Goal: Task Accomplishment & Management: Complete application form

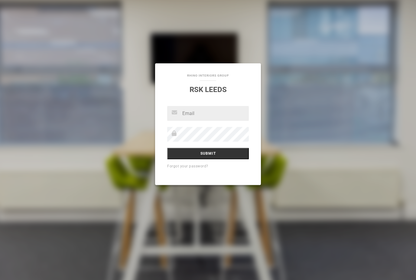
type input "[EMAIL_ADDRESS][DOMAIN_NAME]"
click at [208, 154] on input "Submit" at bounding box center [208, 152] width 82 height 11
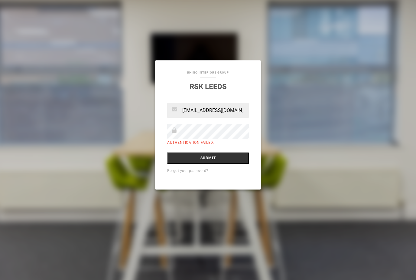
click at [211, 160] on input "Submit" at bounding box center [208, 157] width 82 height 11
